Goal: Communication & Community: Connect with others

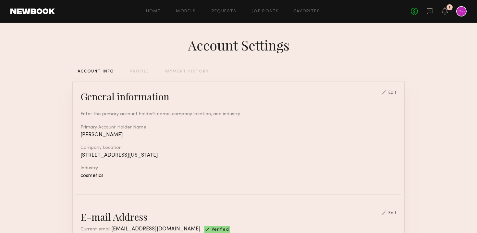
click at [460, 13] on div at bounding box center [461, 11] width 10 height 10
click at [151, 13] on link "Home" at bounding box center [153, 11] width 15 height 4
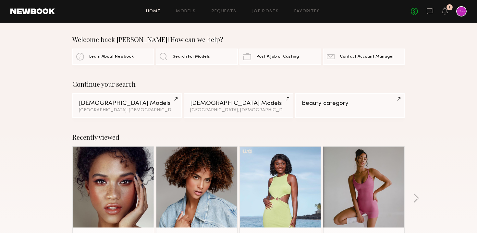
click at [463, 9] on div at bounding box center [461, 11] width 10 height 10
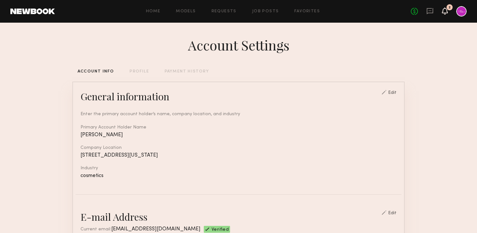
click at [444, 13] on icon at bounding box center [444, 10] width 5 height 5
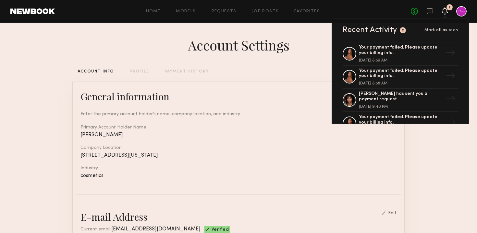
click at [444, 12] on icon at bounding box center [444, 10] width 5 height 5
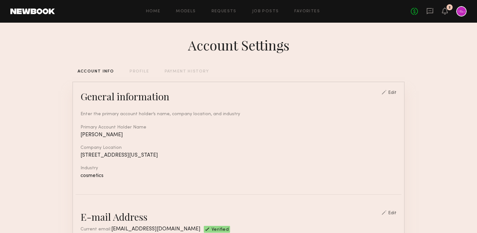
click at [458, 12] on div at bounding box center [461, 11] width 10 height 10
click at [432, 13] on icon at bounding box center [429, 11] width 6 height 6
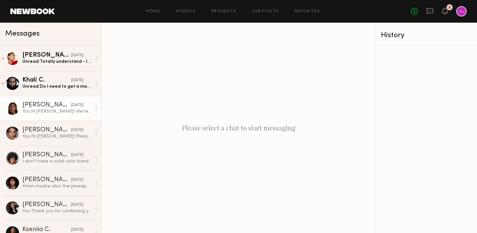
click at [51, 117] on link "[PERSON_NAME] [DATE] You: Hi [PERSON_NAME]! We're waiting to hear back from New…" at bounding box center [50, 108] width 101 height 25
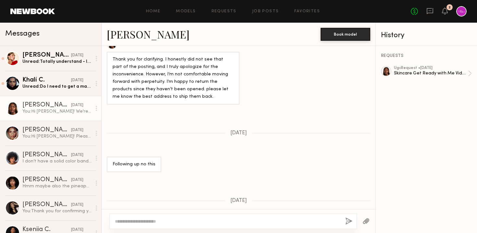
scroll to position [1050, 0]
